Goal: Navigation & Orientation: Find specific page/section

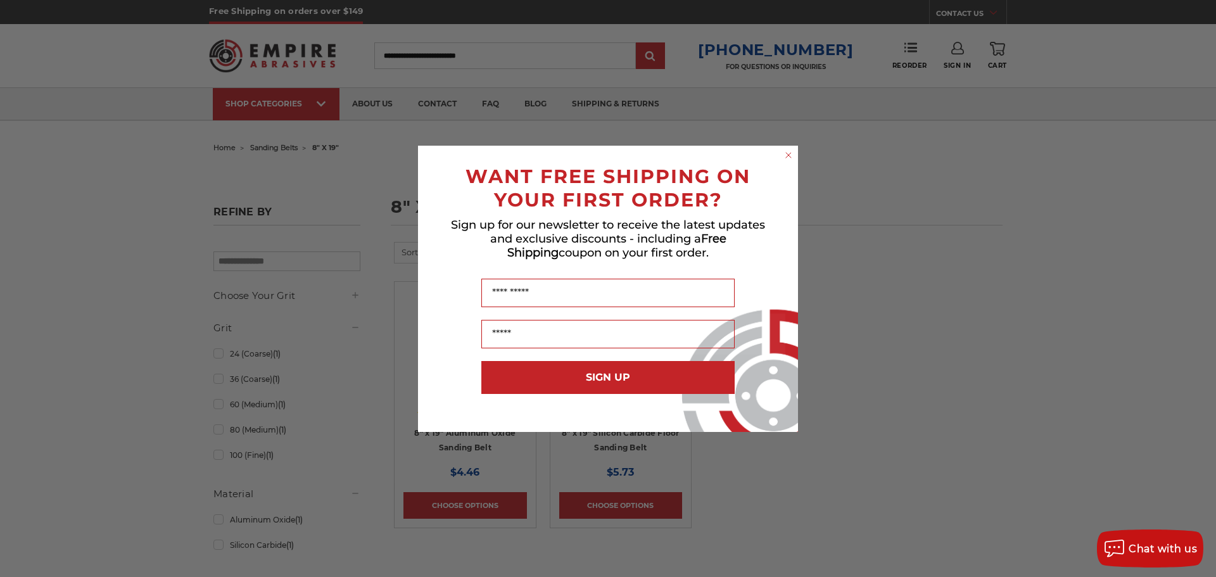
click at [788, 155] on circle "Close dialog" at bounding box center [789, 155] width 12 height 12
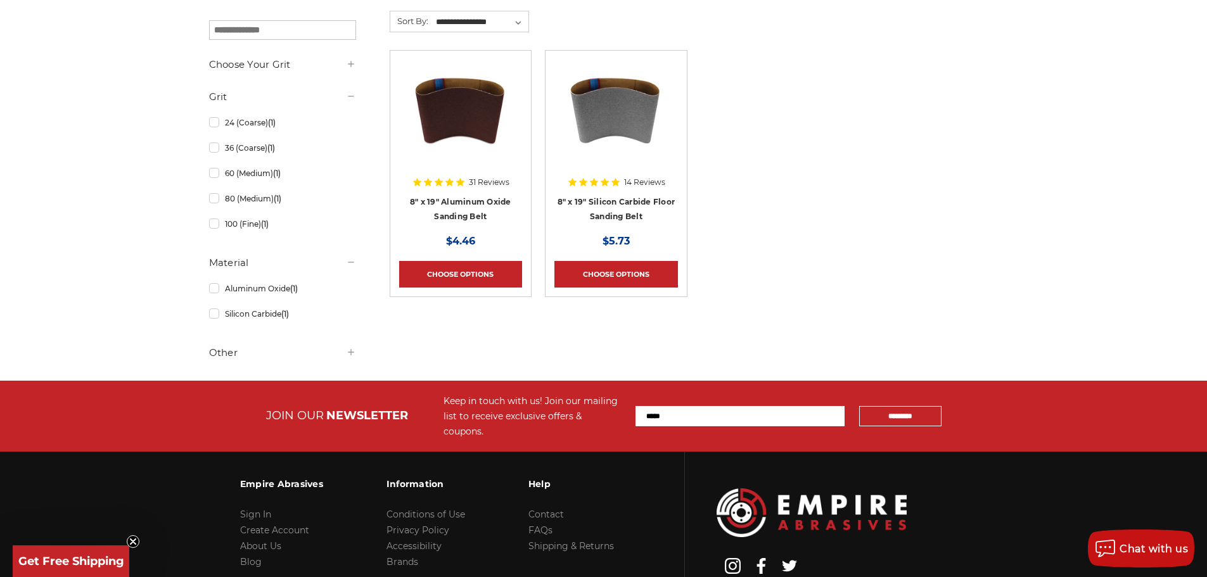
scroll to position [253, 0]
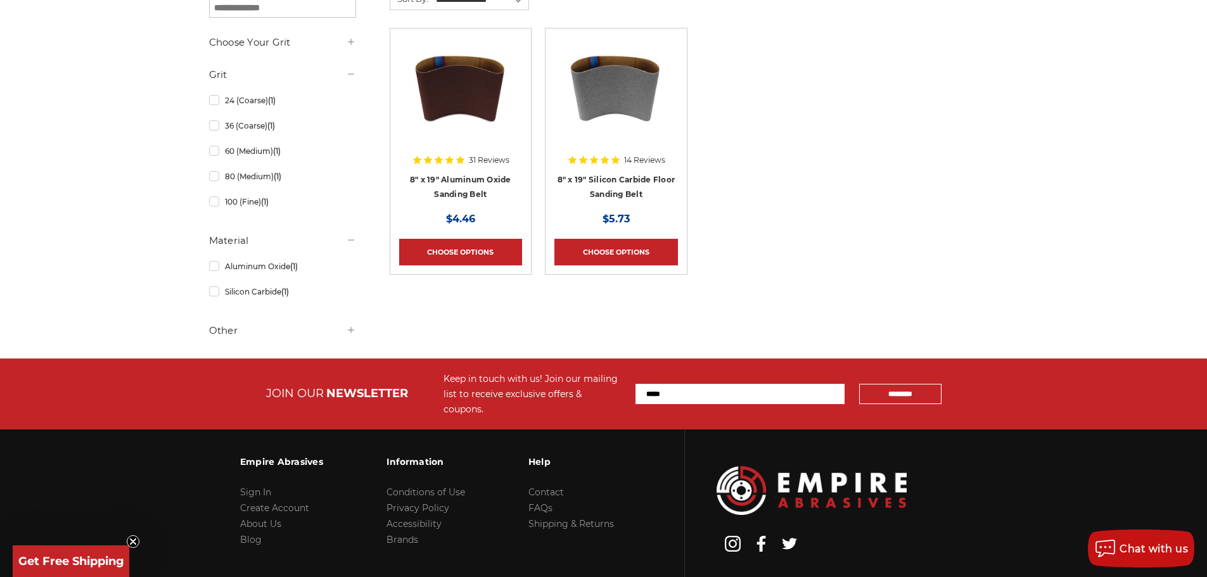
click at [226, 331] on h5 "Other" at bounding box center [282, 330] width 147 height 15
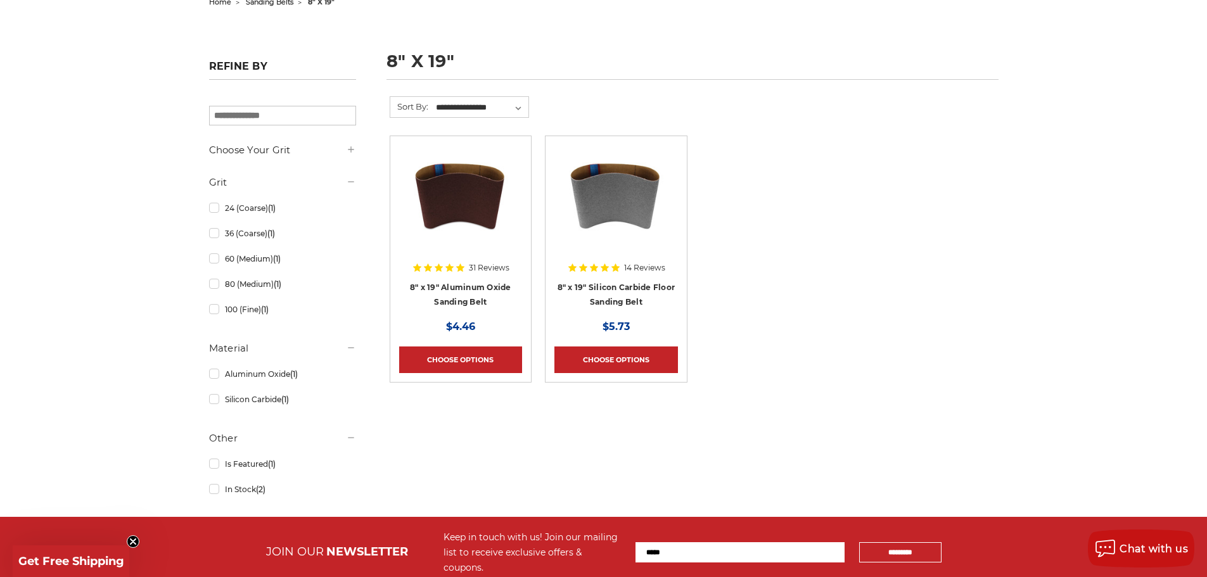
scroll to position [127, 0]
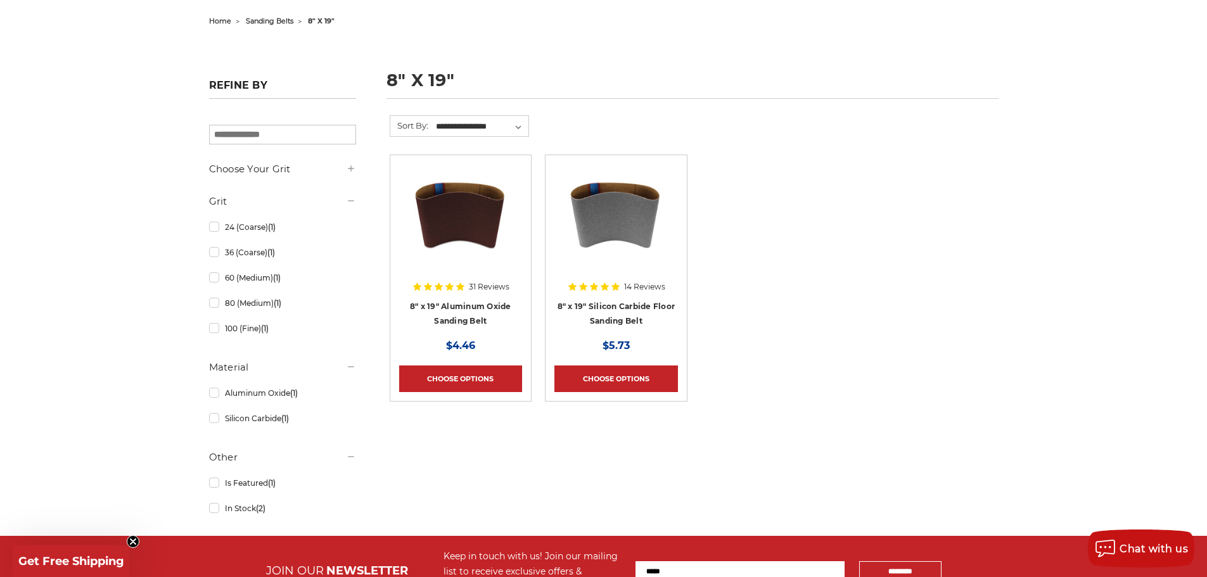
click at [290, 136] on input "search" at bounding box center [282, 135] width 147 height 20
type input "*******"
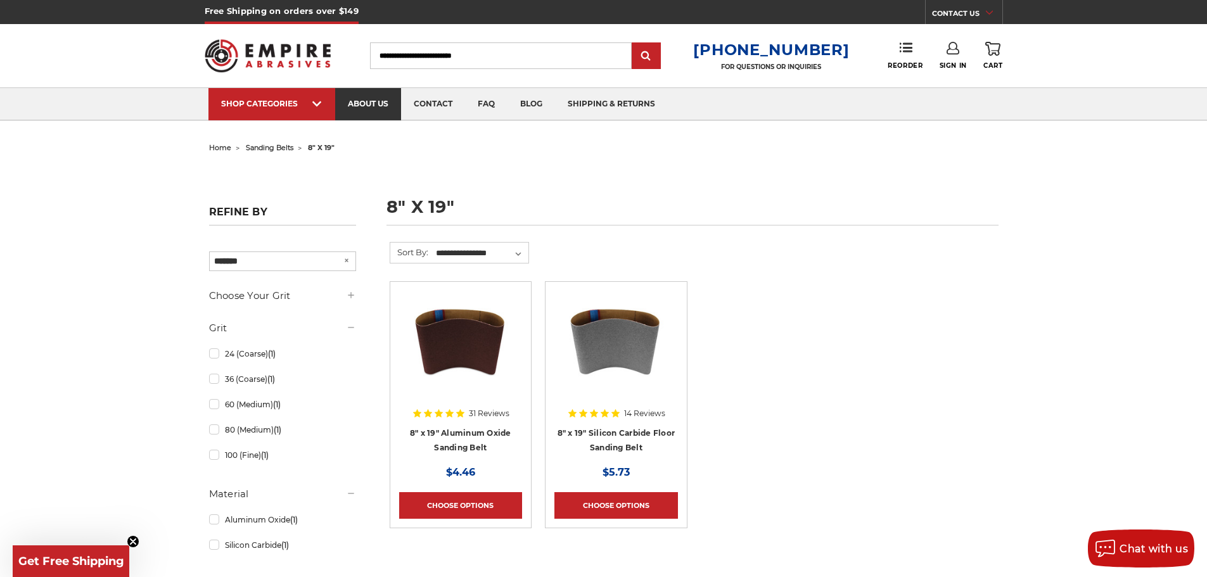
click at [381, 101] on link "about us" at bounding box center [368, 104] width 66 height 32
